Goal: Check status: Check status

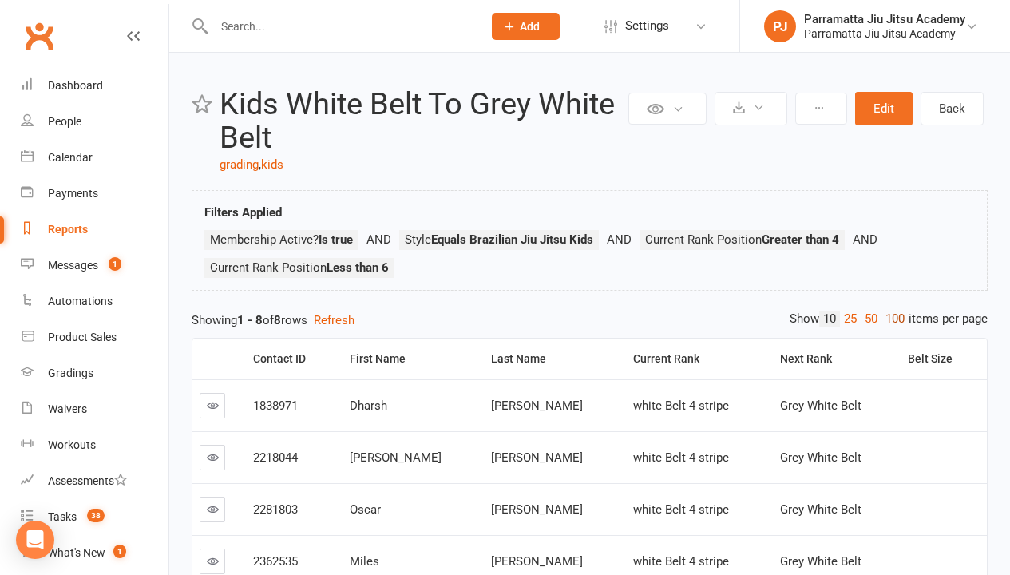
click at [891, 319] on link "100" at bounding box center [895, 319] width 27 height 17
